Goal: Book appointment/travel/reservation

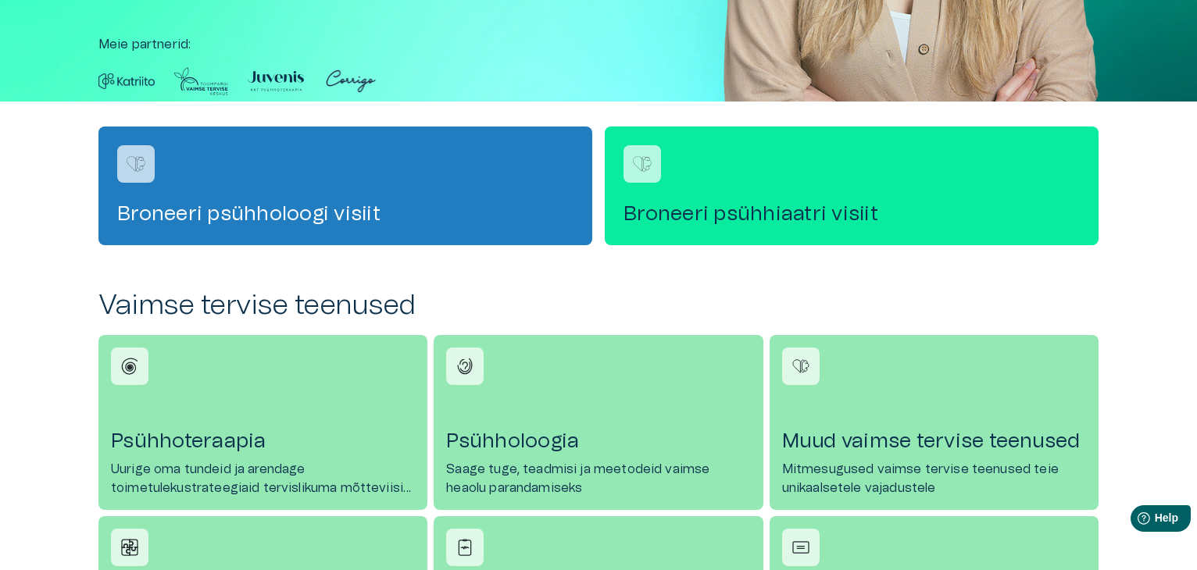
scroll to position [469, 0]
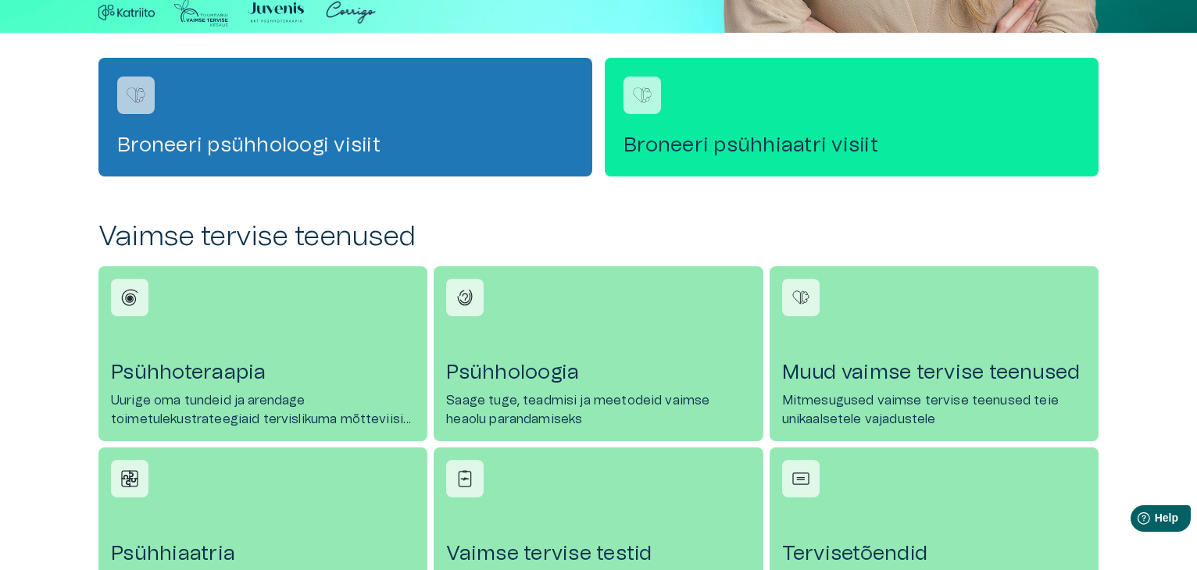
click at [339, 134] on h4 "Broneeri psühholoogi visiit" at bounding box center [345, 145] width 456 height 25
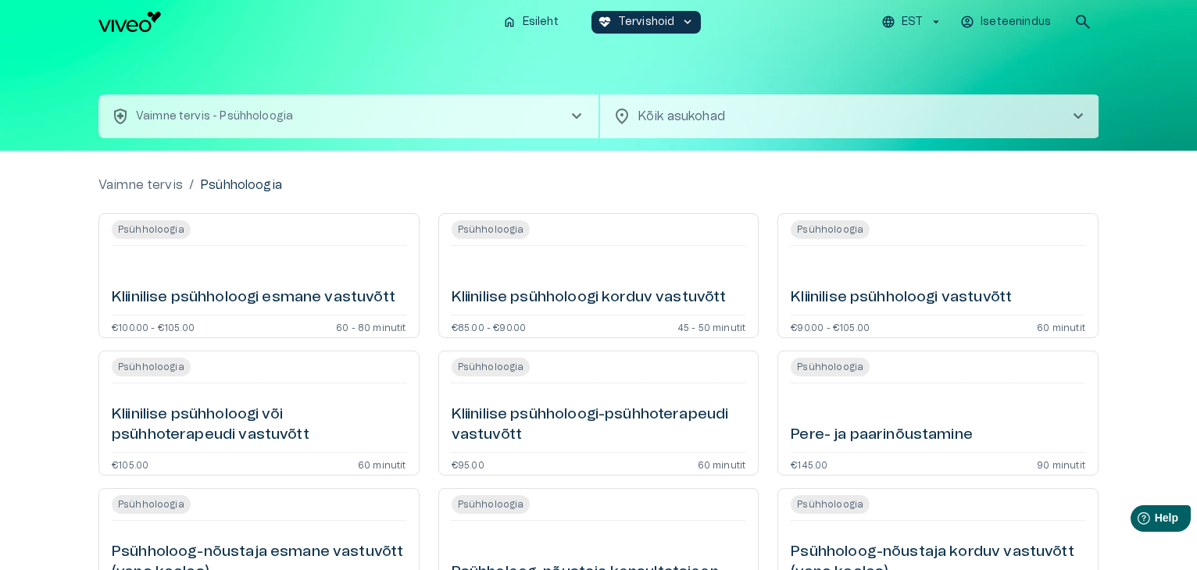
click at [942, 69] on div "health_and_safety Vaimne tervis - Psühholoogia chevron_right location_on Kõik a…" at bounding box center [598, 97] width 1000 height 107
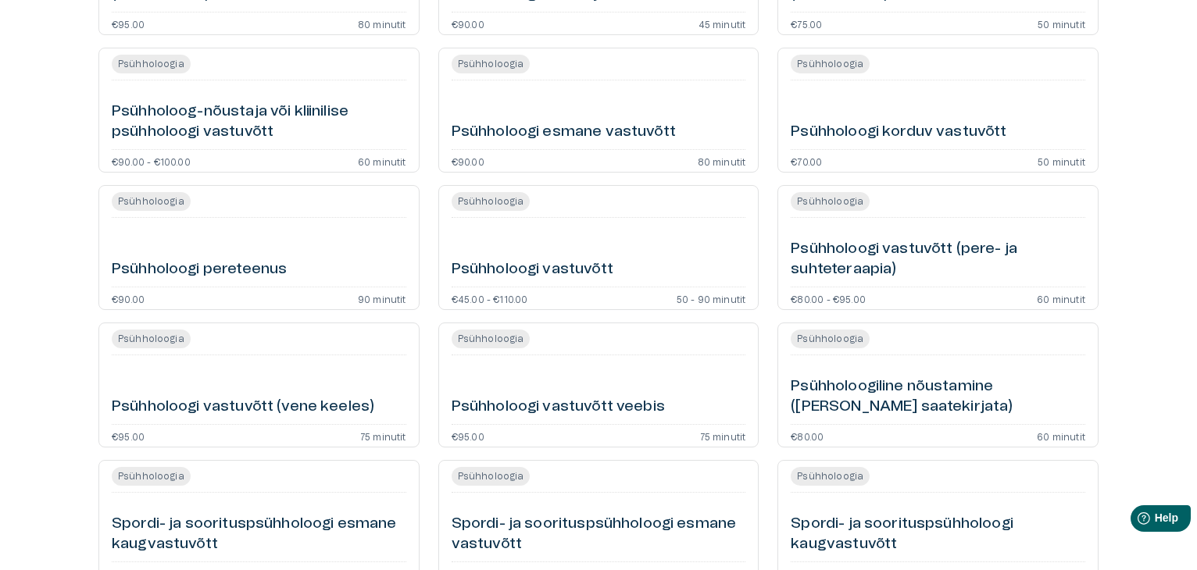
scroll to position [532, 0]
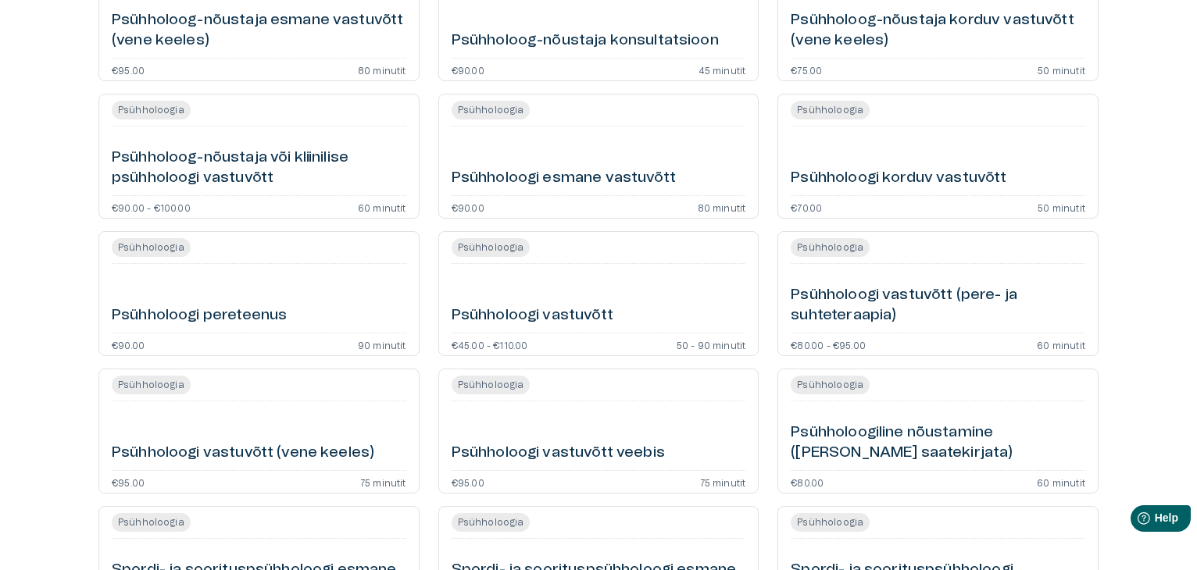
click at [527, 323] on h6 "Psühholoogi vastuvõtt" at bounding box center [533, 316] width 162 height 21
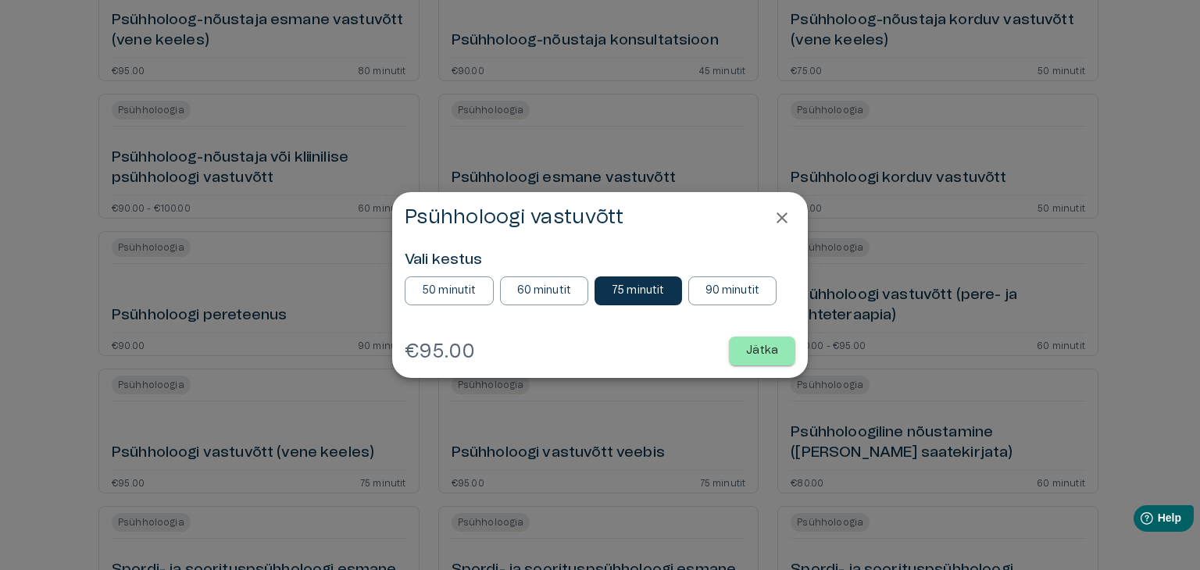
click at [788, 213] on icon "Close" at bounding box center [782, 218] width 19 height 19
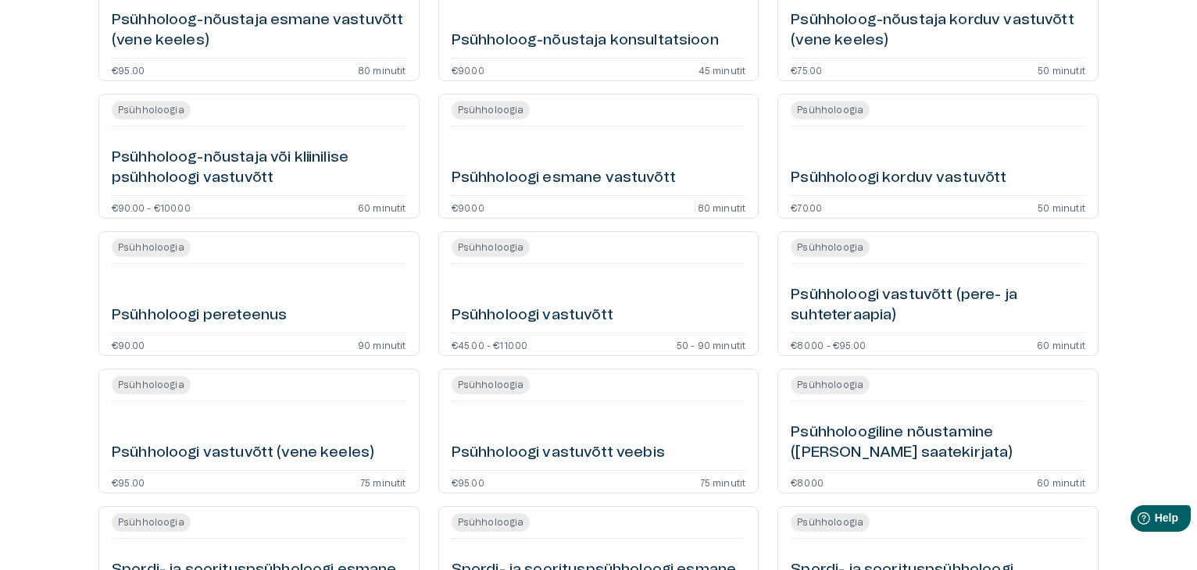
click at [560, 175] on h6 "Psühholoogi esmane vastuvõtt" at bounding box center [564, 178] width 224 height 21
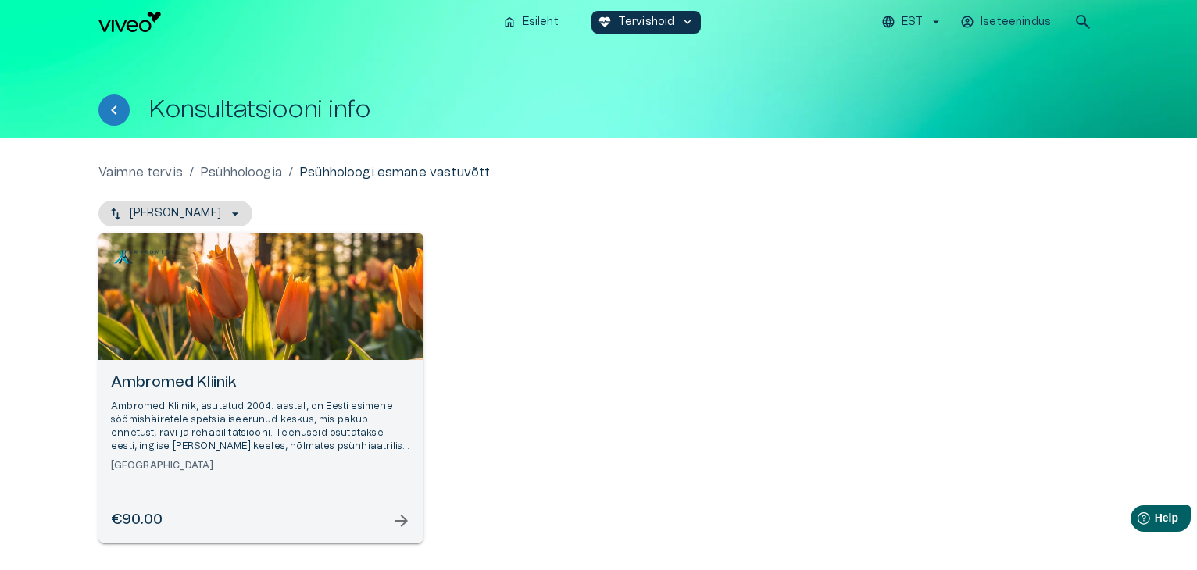
click at [1035, 23] on p "Iseteenindus" at bounding box center [1016, 22] width 70 height 16
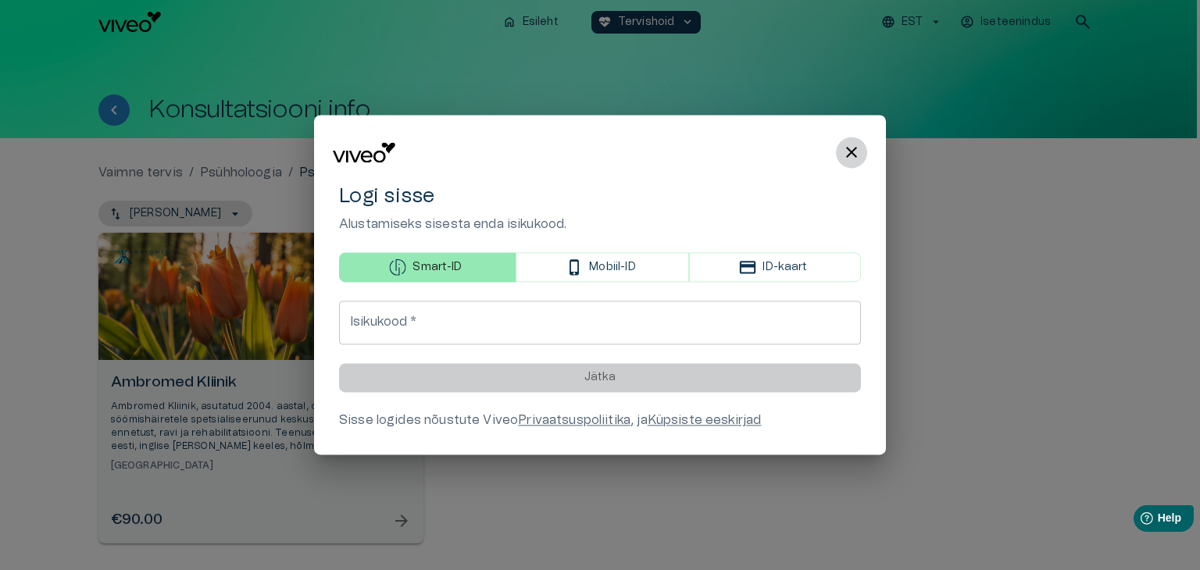
click at [852, 154] on span "close" at bounding box center [851, 152] width 19 height 19
